Goal: Transaction & Acquisition: Purchase product/service

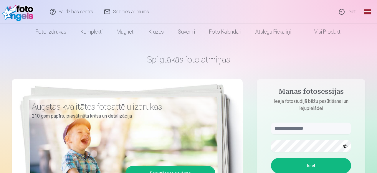
click at [340, 50] on div "Spilgtākās foto atmiņas Augstas kvalitātes fotoattēlu izdrukas 210 gsm papīrs, …" at bounding box center [188, 147] width 353 height 215
click at [279, 126] on input "text" at bounding box center [311, 128] width 80 height 12
click at [345, 147] on button "button" at bounding box center [344, 145] width 11 height 11
click at [329, 168] on button "Ieiet" at bounding box center [311, 165] width 80 height 15
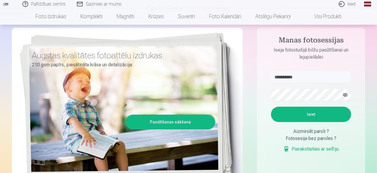
scroll to position [92, 0]
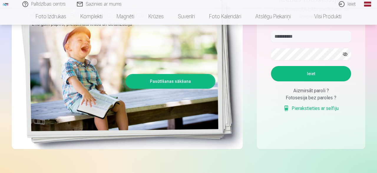
click at [309, 81] on button "Ieiet" at bounding box center [311, 73] width 80 height 15
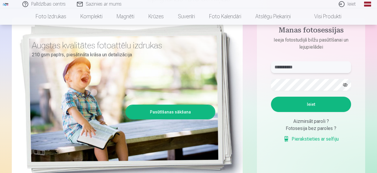
click at [280, 68] on input "**********" at bounding box center [311, 67] width 80 height 12
type input "**********"
click at [316, 112] on button "Ieiet" at bounding box center [311, 104] width 80 height 15
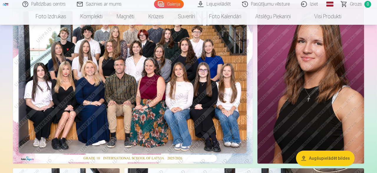
scroll to position [31, 0]
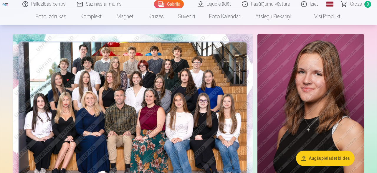
click at [133, 108] on img at bounding box center [133, 114] width 240 height 160
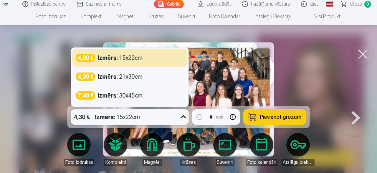
click at [182, 118] on icon at bounding box center [183, 116] width 9 height 9
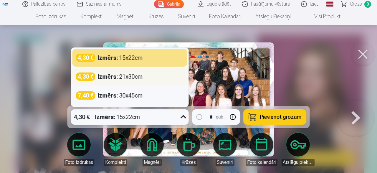
click at [140, 77] on div "Izmērs : 21x30cm" at bounding box center [120, 76] width 45 height 8
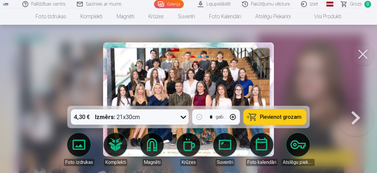
click at [329, 3] on link "Global" at bounding box center [330, 4] width 12 height 8
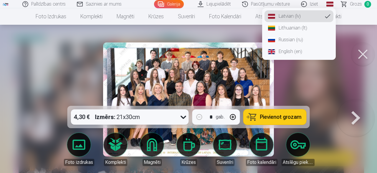
click at [290, 42] on link "Russian (ru)" at bounding box center [298, 40] width 69 height 12
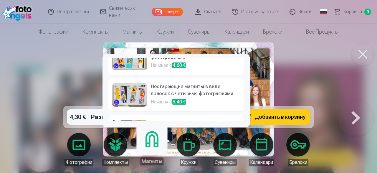
scroll to position [113, 0]
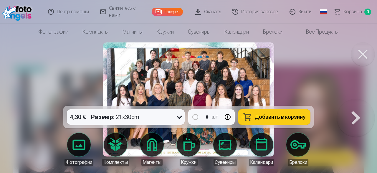
click at [319, 77] on div at bounding box center [188, 86] width 377 height 173
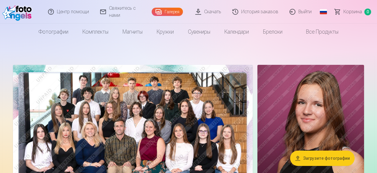
click at [145, 131] on img at bounding box center [133, 145] width 240 height 160
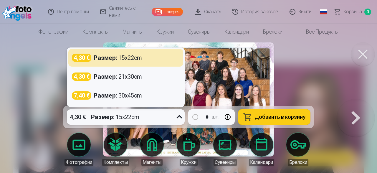
click at [180, 117] on icon at bounding box center [179, 116] width 9 height 9
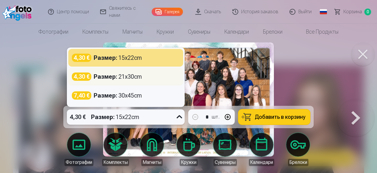
click at [127, 78] on div "Размер : 21x30cm" at bounding box center [118, 76] width 48 height 8
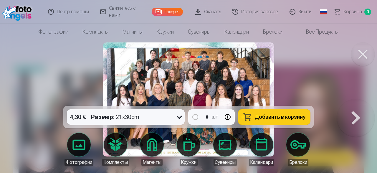
click at [288, 116] on span "Добавить в корзину" at bounding box center [280, 116] width 51 height 5
click at [351, 100] on button at bounding box center [356, 99] width 38 height 1
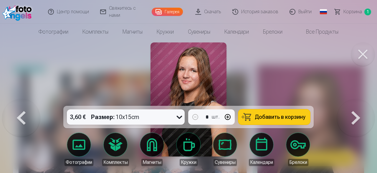
click at [363, 54] on button at bounding box center [363, 54] width 24 height 24
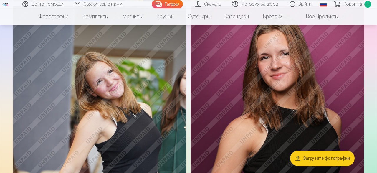
scroll to position [551, 0]
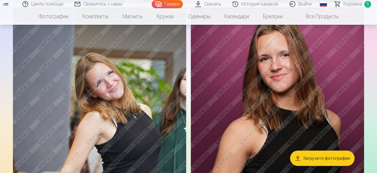
click at [309, 116] on img at bounding box center [277, 137] width 173 height 260
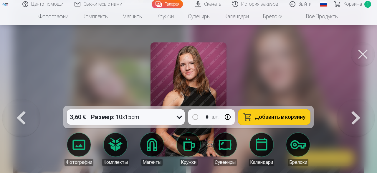
drag, startPoint x: 365, startPoint y: 52, endPoint x: 326, endPoint y: 63, distance: 40.6
click at [365, 52] on button at bounding box center [363, 54] width 24 height 24
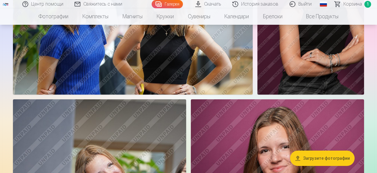
scroll to position [551, 0]
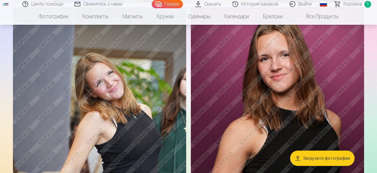
click at [281, 97] on img at bounding box center [277, 137] width 173 height 260
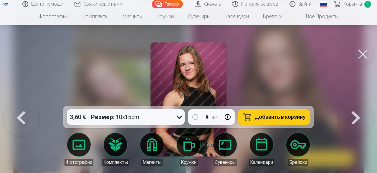
click at [357, 54] on button at bounding box center [363, 54] width 24 height 24
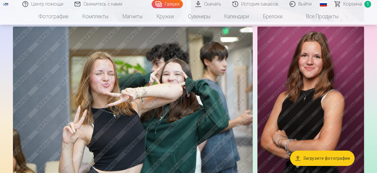
scroll to position [796, 0]
click at [296, 96] on img at bounding box center [310, 107] width 107 height 160
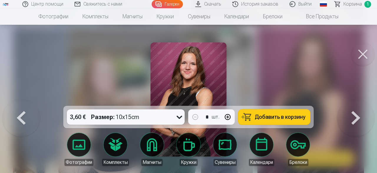
click at [275, 116] on span "Добавить в корзину" at bounding box center [280, 116] width 51 height 5
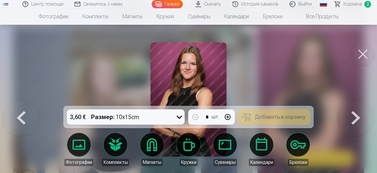
click at [268, 81] on div at bounding box center [188, 86] width 377 height 173
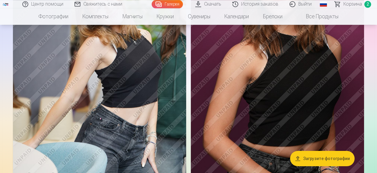
scroll to position [582, 0]
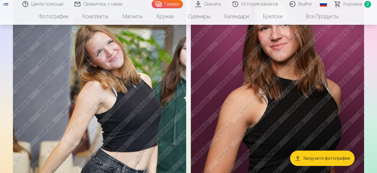
click at [145, 99] on img at bounding box center [99, 107] width 173 height 260
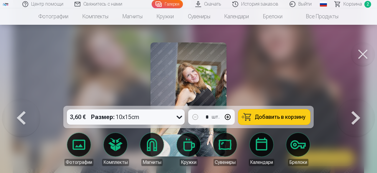
click at [116, 119] on div "Размер : 10x15cm" at bounding box center [115, 116] width 48 height 15
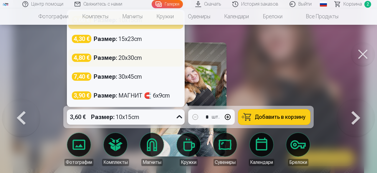
click at [126, 58] on div "Размер : 20x30cm" at bounding box center [118, 58] width 48 height 8
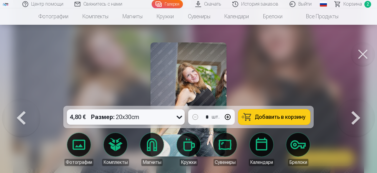
click at [135, 118] on div "Размер : 20x30cm" at bounding box center [115, 116] width 48 height 15
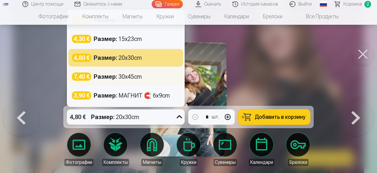
click at [120, 78] on div "Размер : 30x45cm" at bounding box center [118, 76] width 48 height 8
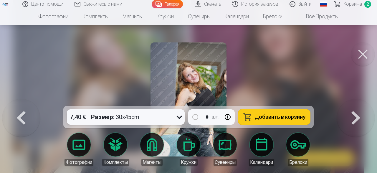
click at [146, 123] on div "7,40 € Размер : 30x45cm" at bounding box center [120, 116] width 107 height 15
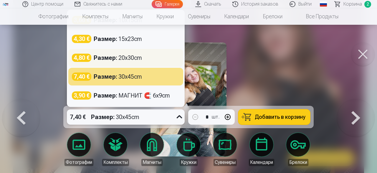
click at [127, 55] on div "Размер : 20x30cm" at bounding box center [118, 58] width 48 height 8
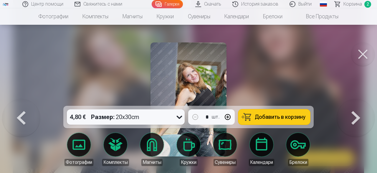
click at [367, 56] on button at bounding box center [363, 54] width 24 height 24
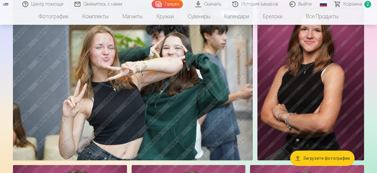
scroll to position [826, 0]
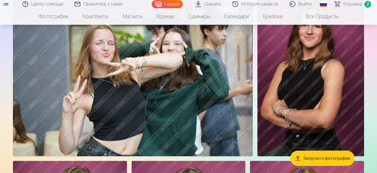
click at [180, 115] on img at bounding box center [133, 76] width 240 height 160
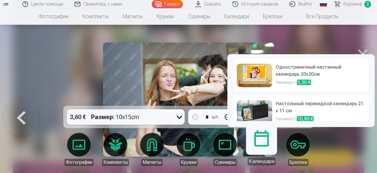
click at [254, 76] on img at bounding box center [254, 76] width 35 height 24
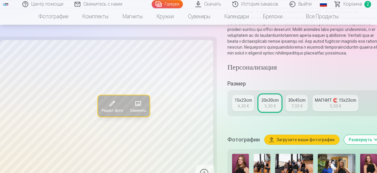
scroll to position [61, 0]
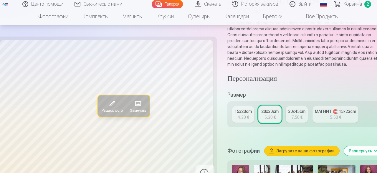
scroll to position [826, 0]
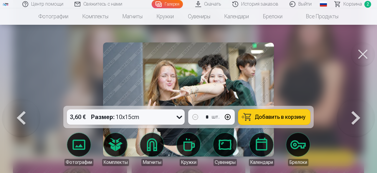
click at [295, 117] on span "Добавить в корзину" at bounding box center [280, 116] width 51 height 5
click at [366, 52] on button at bounding box center [363, 54] width 24 height 24
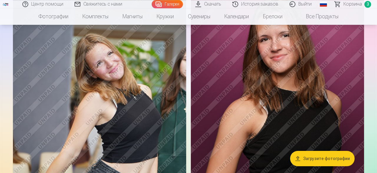
scroll to position [582, 0]
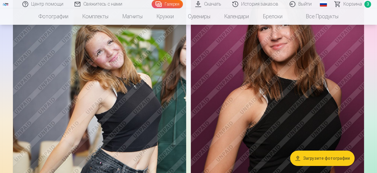
click at [259, 86] on img at bounding box center [277, 107] width 173 height 260
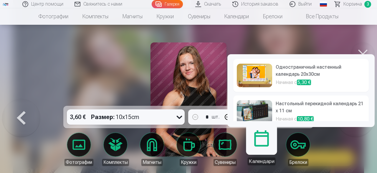
click at [258, 150] on link "Календари" at bounding box center [261, 147] width 36 height 36
click at [247, 74] on img at bounding box center [254, 76] width 35 height 24
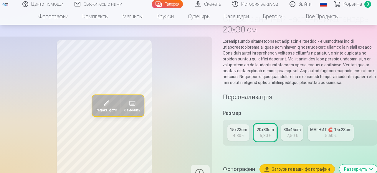
scroll to position [31, 0]
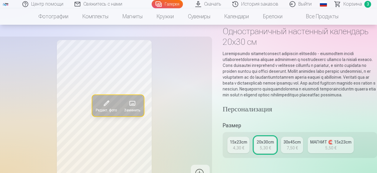
scroll to position [582, 0]
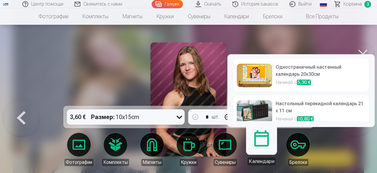
click at [296, 110] on h6 "Настольный перекидной календарь 21 x 11 см" at bounding box center [319, 107] width 89 height 15
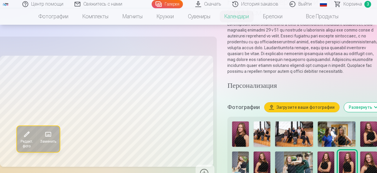
scroll to position [61, 0]
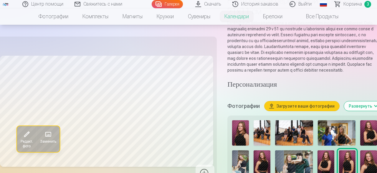
scroll to position [582, 0]
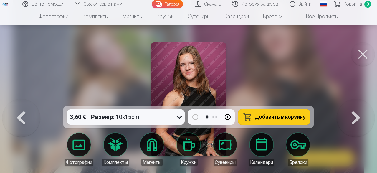
click at [362, 60] on button at bounding box center [363, 54] width 24 height 24
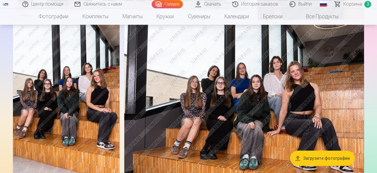
scroll to position [214, 0]
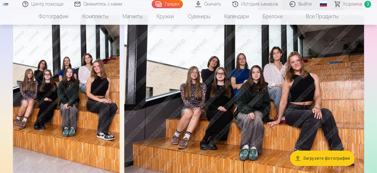
click at [248, 93] on img at bounding box center [244, 95] width 240 height 160
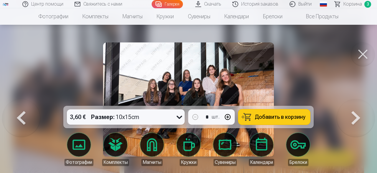
click at [296, 116] on span "Добавить в корзину" at bounding box center [280, 116] width 51 height 5
click at [366, 53] on button at bounding box center [363, 54] width 24 height 24
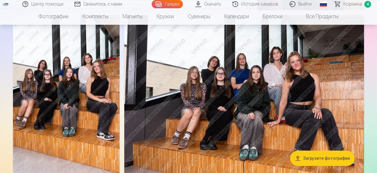
click at [353, 5] on span "Корзина" at bounding box center [352, 4] width 19 height 7
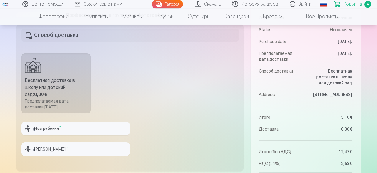
scroll to position [153, 0]
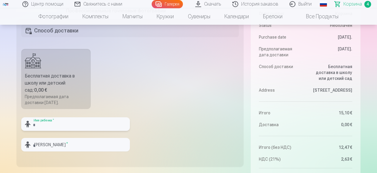
click at [63, 126] on input "text" at bounding box center [75, 124] width 109 height 14
type input "****"
click at [57, 144] on input "text" at bounding box center [75, 145] width 109 height 14
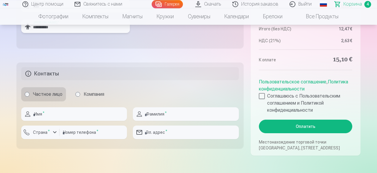
scroll to position [275, 0]
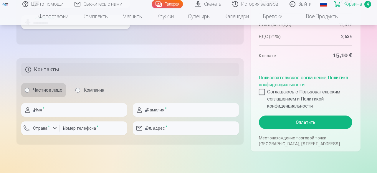
type input "**********"
click at [54, 110] on input "text" at bounding box center [74, 110] width 106 height 14
type input "*****"
click at [148, 110] on input "text" at bounding box center [186, 110] width 106 height 14
click at [155, 112] on input "**********" at bounding box center [186, 110] width 106 height 14
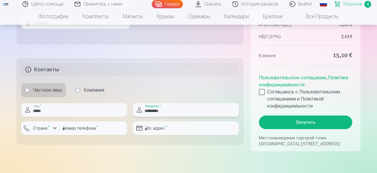
type input "*********"
click at [67, 128] on input "number" at bounding box center [92, 128] width 67 height 14
type input "********"
click at [146, 126] on input "email" at bounding box center [186, 128] width 106 height 14
type input "**********"
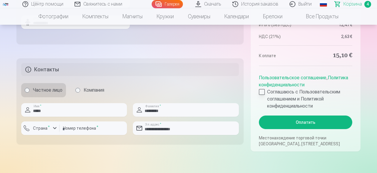
click at [262, 91] on div at bounding box center [262, 92] width 6 height 6
click at [298, 122] on button "Оплатить" at bounding box center [305, 122] width 93 height 14
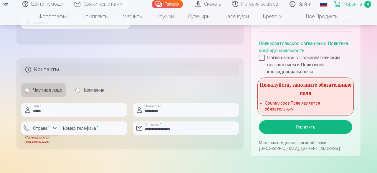
click at [56, 127] on div "button" at bounding box center [54, 128] width 7 height 7
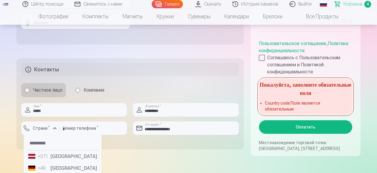
click at [59, 158] on li "+371 [GEOGRAPHIC_DATA]" at bounding box center [62, 156] width 73 height 12
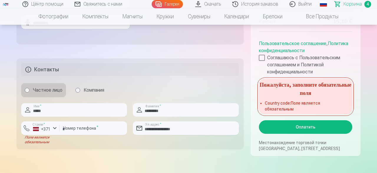
click at [277, 129] on button "Оплатить" at bounding box center [305, 127] width 93 height 14
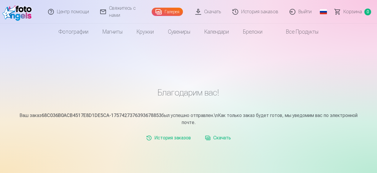
click at [219, 138] on link "Скачать" at bounding box center [217, 138] width 31 height 12
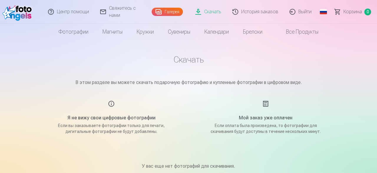
click at [212, 12] on link "Скачать" at bounding box center [208, 12] width 37 height 24
click at [175, 12] on link "Галерея" at bounding box center [167, 12] width 31 height 8
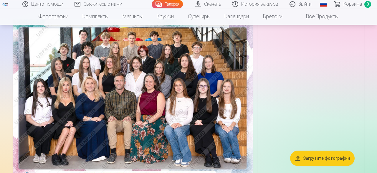
scroll to position [61, 0]
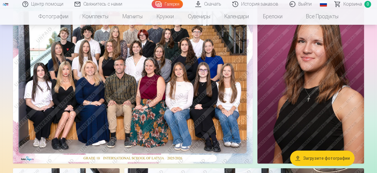
click at [318, 158] on button "Загрузите фотографии" at bounding box center [322, 157] width 64 height 15
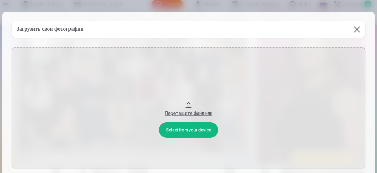
click at [358, 29] on button at bounding box center [356, 29] width 16 height 16
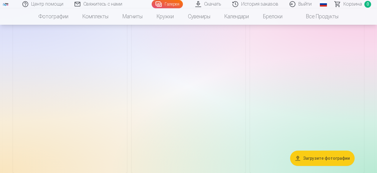
scroll to position [1002, 0]
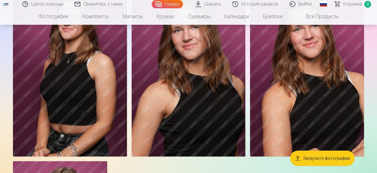
click at [73, 98] on img at bounding box center [70, 70] width 114 height 171
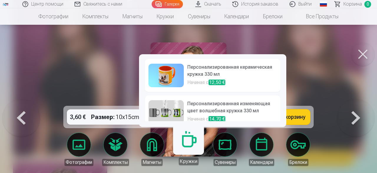
click at [192, 147] on link "Кружки" at bounding box center [188, 147] width 36 height 36
click at [177, 74] on img at bounding box center [165, 76] width 35 height 24
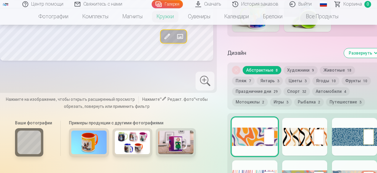
scroll to position [306, 0]
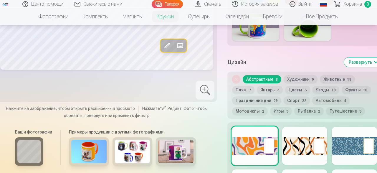
click at [126, 163] on img at bounding box center [132, 152] width 35 height 24
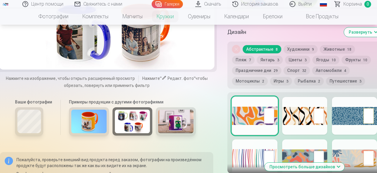
scroll to position [337, 0]
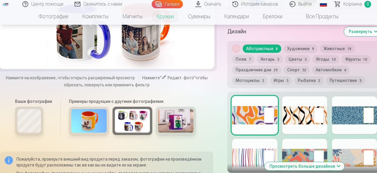
click at [94, 132] on img at bounding box center [88, 121] width 35 height 24
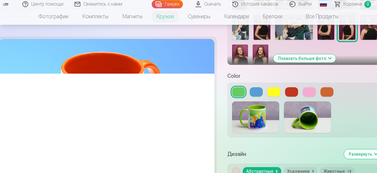
scroll to position [184, 0]
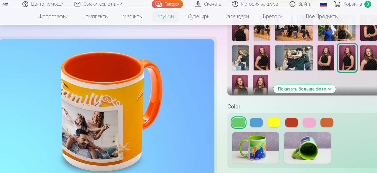
click at [262, 70] on img at bounding box center [261, 57] width 17 height 25
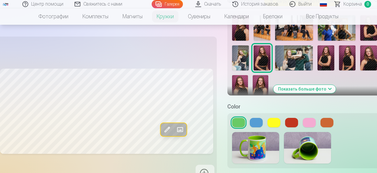
click at [242, 41] on img at bounding box center [240, 27] width 17 height 25
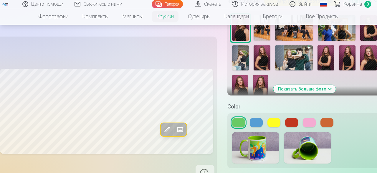
click at [256, 159] on img at bounding box center [255, 147] width 47 height 31
